Goal: Find contact information: Find contact information

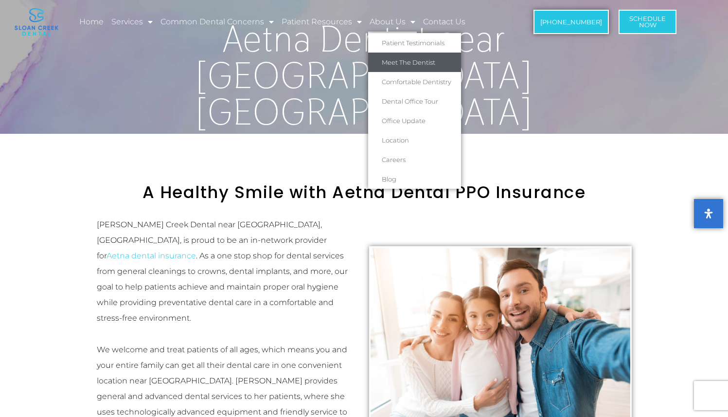
click at [398, 59] on link "Meet The Dentist" at bounding box center [414, 61] width 93 height 19
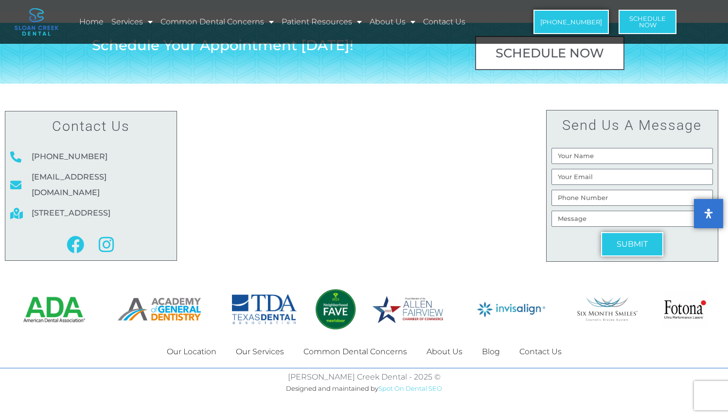
scroll to position [2477, 0]
drag, startPoint x: 63, startPoint y: 213, endPoint x: 29, endPoint y: 200, distance: 36.9
click at [29, 205] on li "[STREET_ADDRESS]" at bounding box center [90, 213] width 161 height 16
copy li "[STREET_ADDRESS]"
